Goal: Task Accomplishment & Management: Complete application form

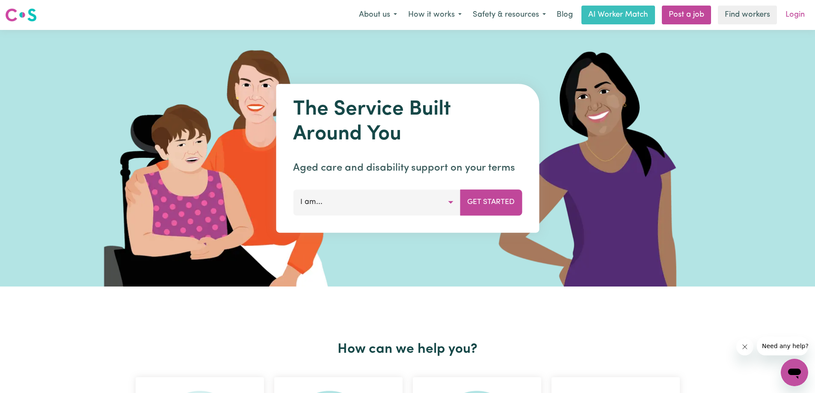
click at [798, 17] on link "Login" at bounding box center [795, 15] width 30 height 19
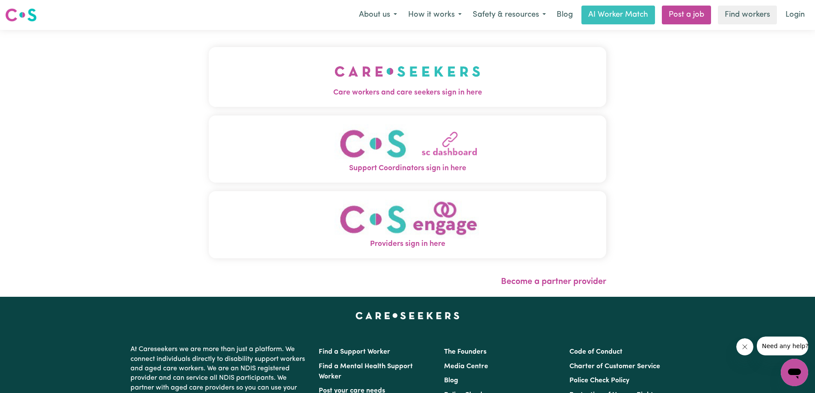
click at [387, 86] on img "Care workers and care seekers sign in here" at bounding box center [407, 72] width 146 height 32
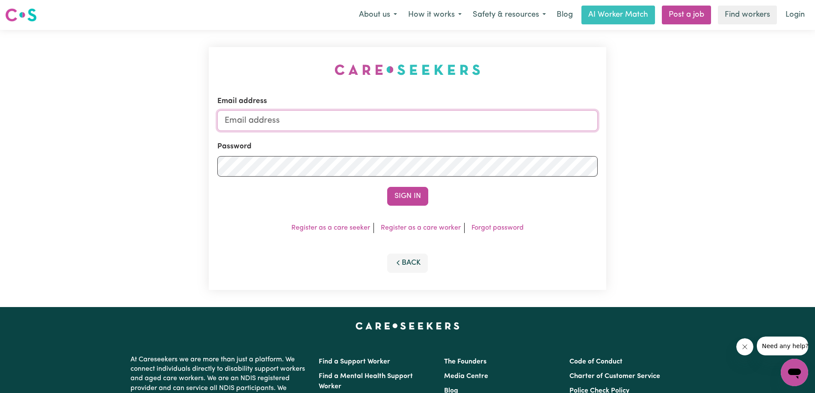
type input "[EMAIL_ADDRESS][DOMAIN_NAME]"
click at [406, 190] on button "Sign In" at bounding box center [407, 196] width 41 height 19
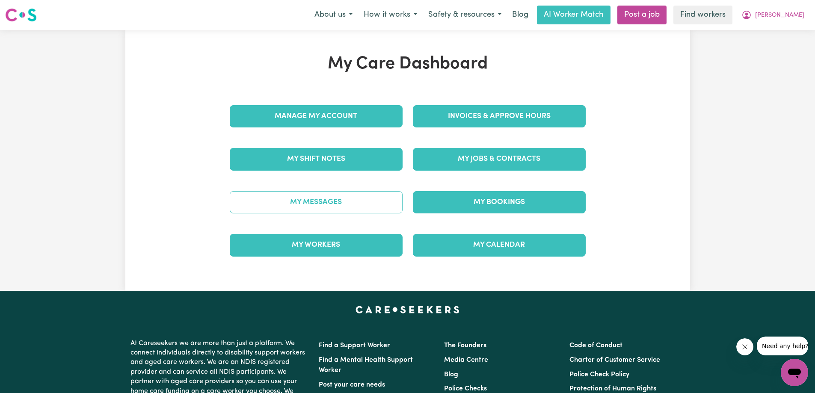
click at [330, 201] on link "My Messages" at bounding box center [316, 202] width 173 height 22
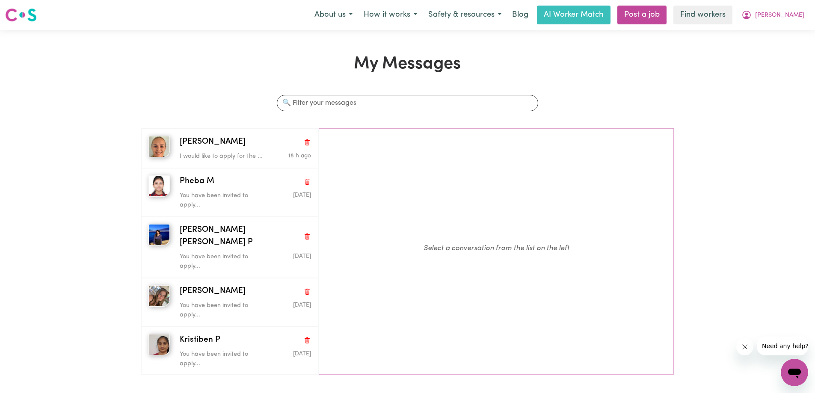
scroll to position [43, 0]
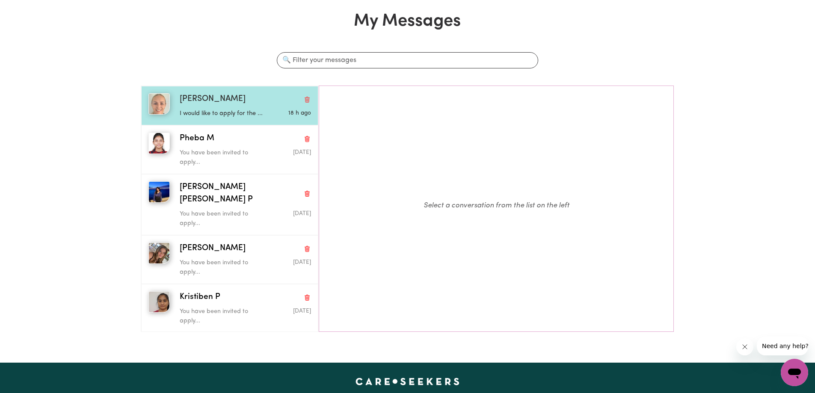
click at [241, 104] on div "[PERSON_NAME]" at bounding box center [245, 99] width 131 height 12
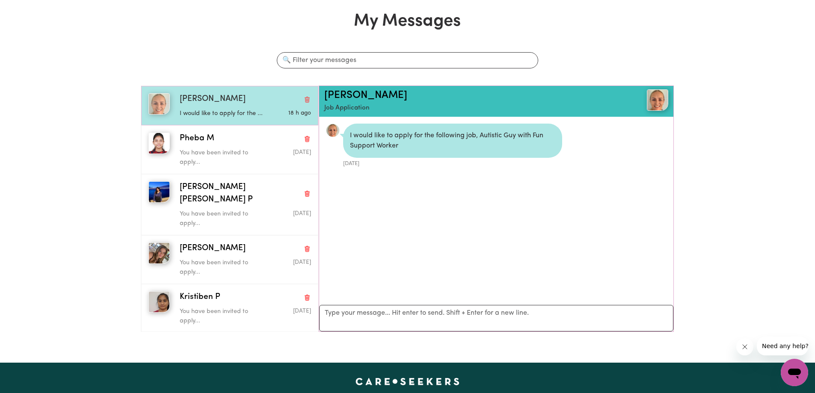
scroll to position [5, 0]
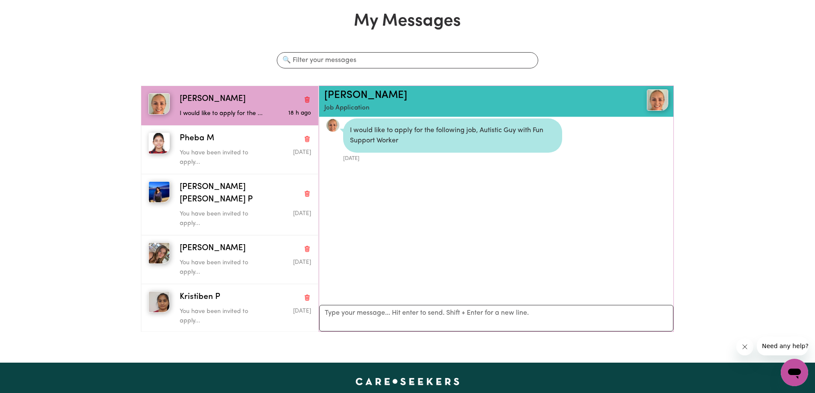
click at [655, 104] on img at bounding box center [657, 99] width 21 height 21
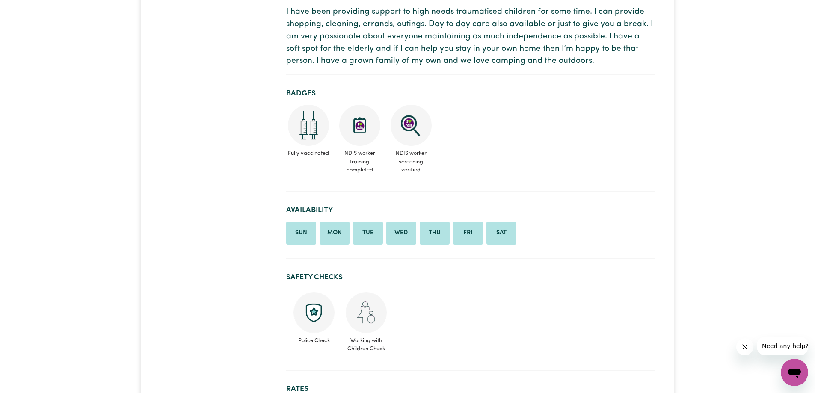
scroll to position [43, 0]
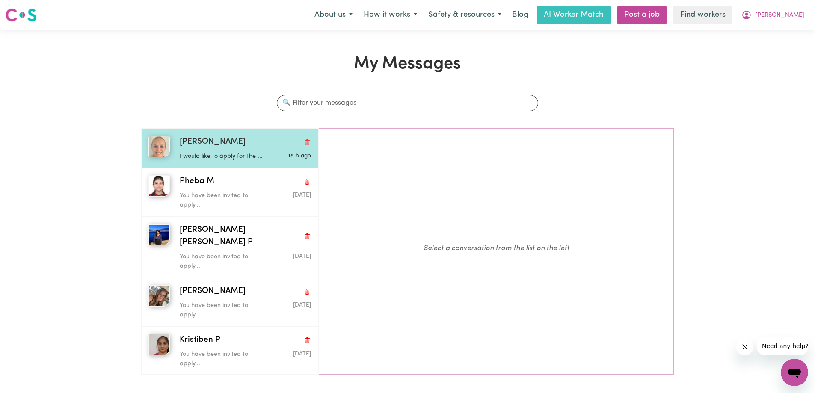
click at [204, 145] on span "[PERSON_NAME]" at bounding box center [213, 142] width 66 height 12
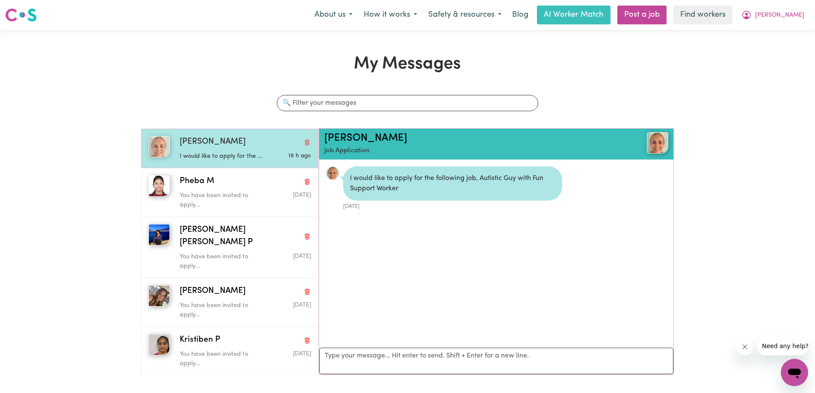
scroll to position [5, 0]
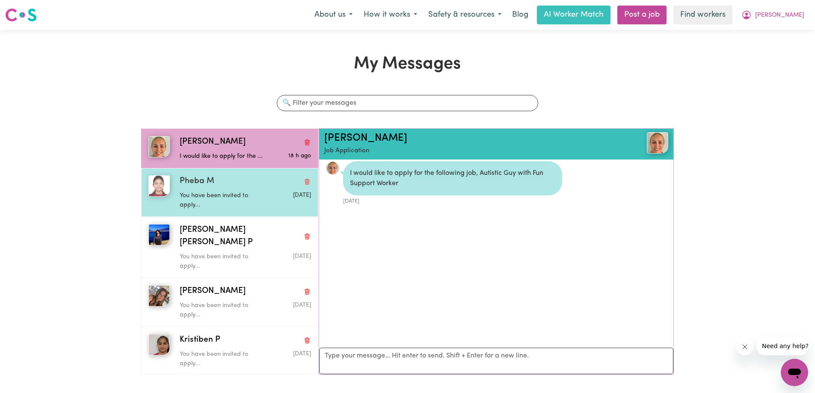
click at [234, 190] on div "You have been invited to apply..." at bounding box center [223, 199] width 87 height 22
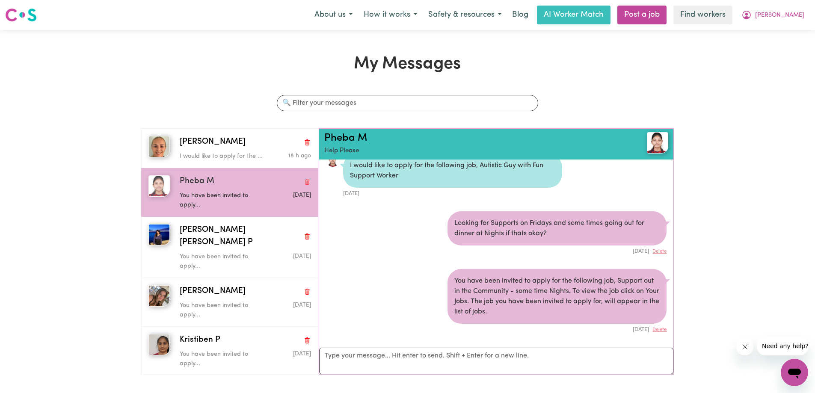
scroll to position [43, 0]
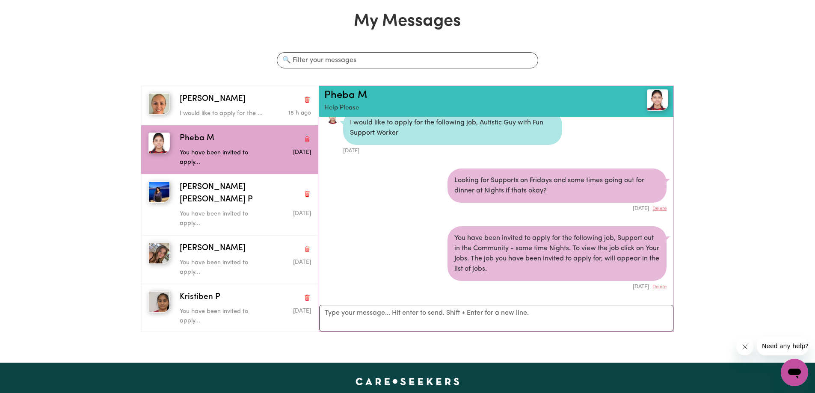
click at [655, 105] on img at bounding box center [657, 99] width 21 height 21
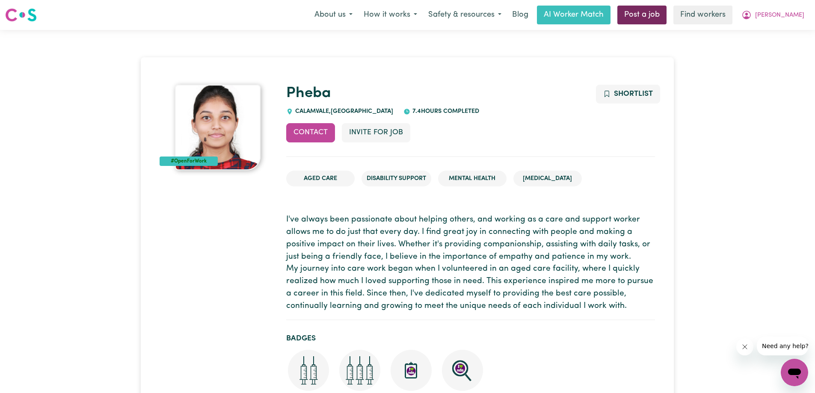
click at [665, 16] on link "Post a job" at bounding box center [641, 15] width 49 height 19
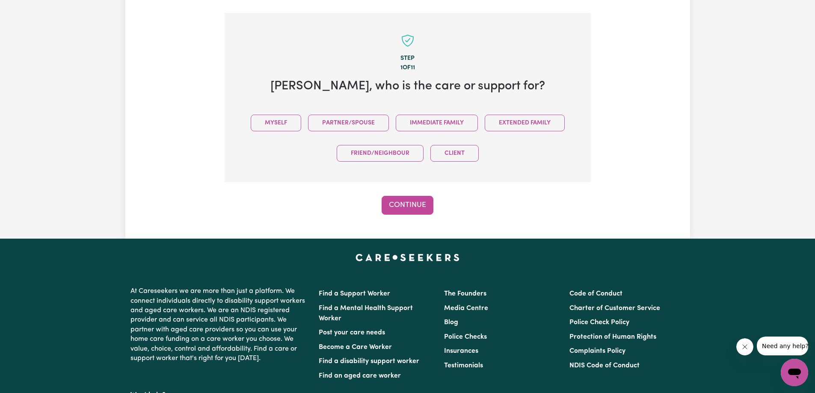
scroll to position [187, 0]
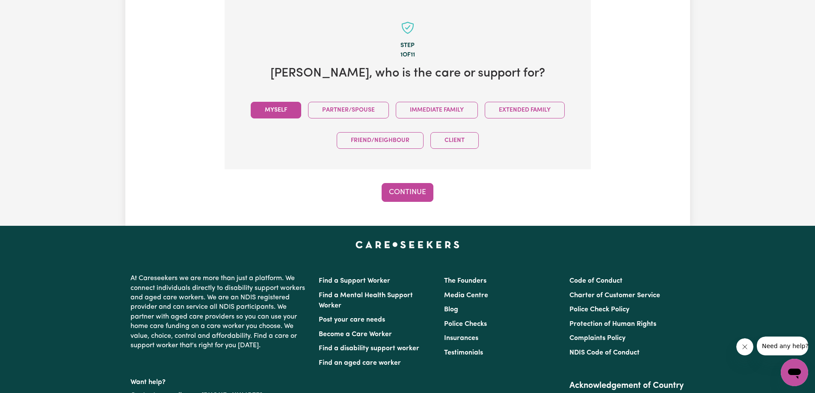
click at [277, 106] on button "Myself" at bounding box center [276, 110] width 50 height 17
click at [409, 196] on button "Continue" at bounding box center [407, 192] width 52 height 19
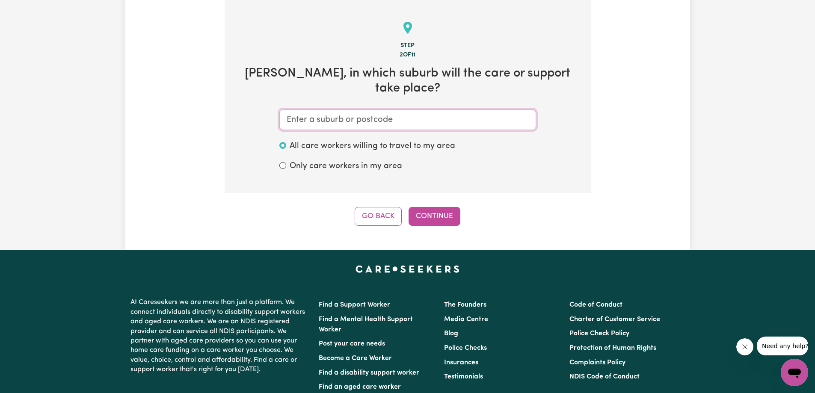
click at [366, 109] on input "text" at bounding box center [407, 119] width 257 height 21
